Goal: Information Seeking & Learning: Learn about a topic

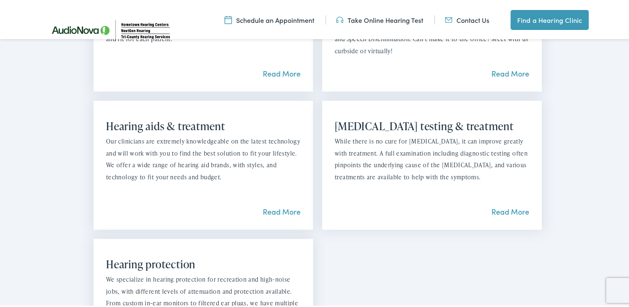
scroll to position [790, 0]
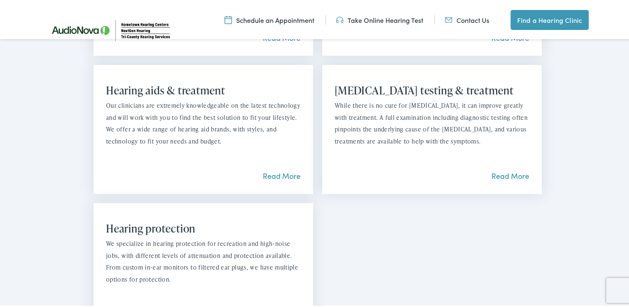
click at [505, 169] on link "Read More" at bounding box center [511, 174] width 38 height 10
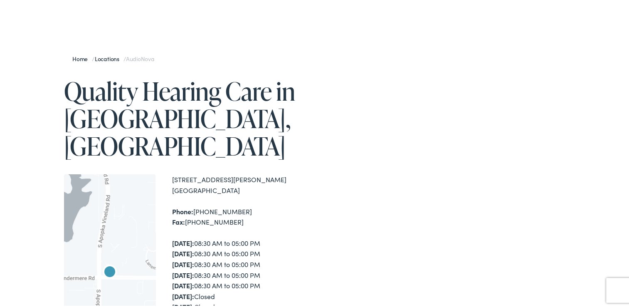
scroll to position [0, 0]
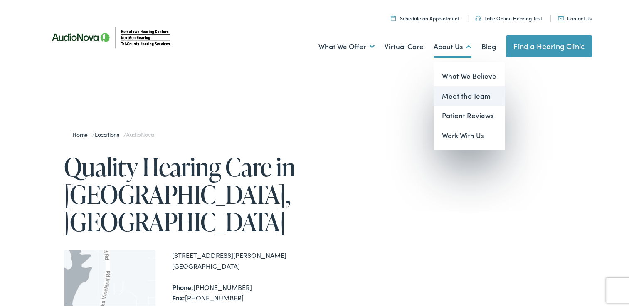
click at [458, 91] on link "Meet the Team" at bounding box center [469, 94] width 71 height 20
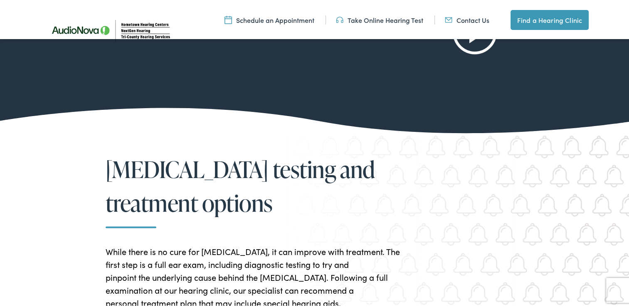
scroll to position [1664, 0]
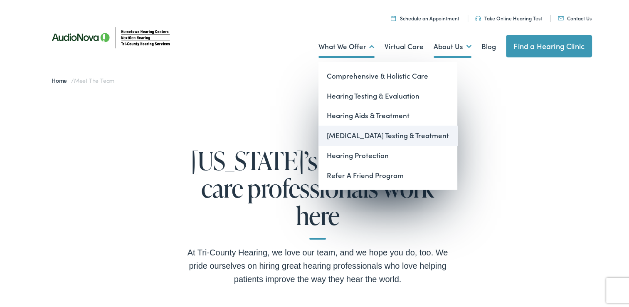
click at [383, 134] on link "[MEDICAL_DATA] Testing & Treatment" at bounding box center [388, 134] width 139 height 20
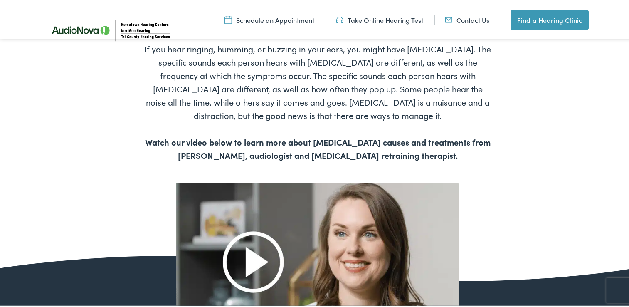
scroll to position [374, 0]
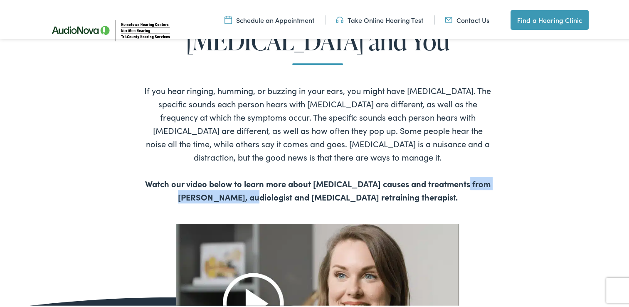
drag, startPoint x: 269, startPoint y: 197, endPoint x: 463, endPoint y: 181, distance: 194.9
click at [463, 181] on b "Watch our video below to learn more about [MEDICAL_DATA] causes and treatments …" at bounding box center [318, 188] width 346 height 25
copy b "Dr. Rachel Higginbotham"
click at [286, 188] on div "If you hear ringing, humming, or buzzing in your ears, you might have tinnitus.…" at bounding box center [318, 139] width 348 height 141
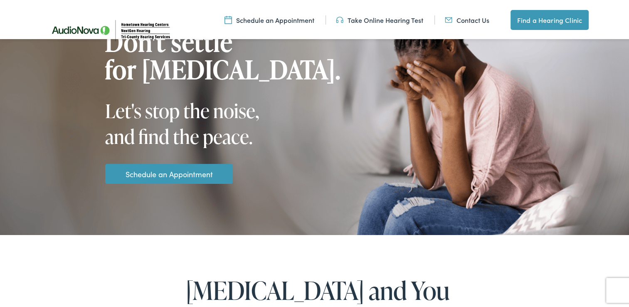
scroll to position [0, 0]
